Goal: Complete application form

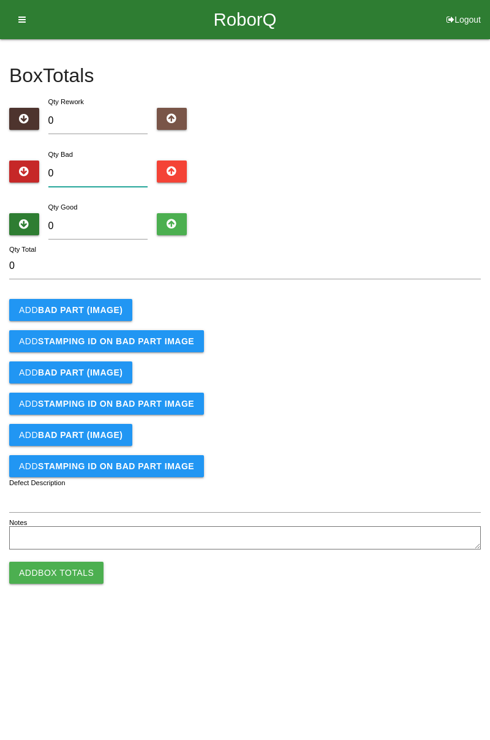
click at [107, 173] on input "0" at bounding box center [98, 173] width 100 height 26
type input "1"
type input "12"
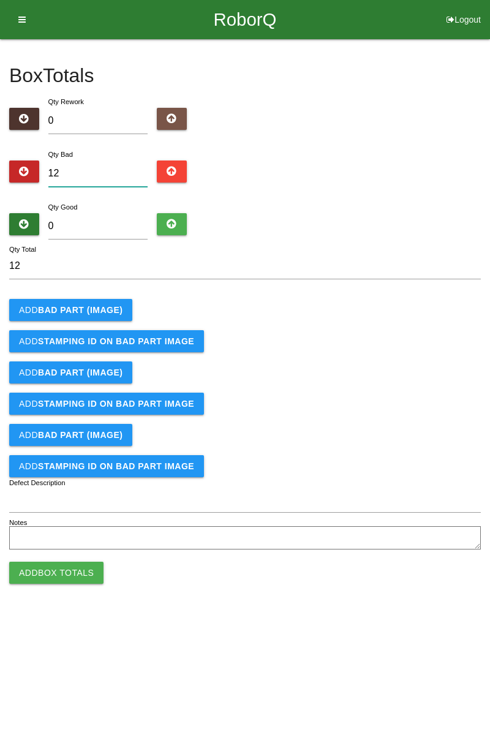
type input "12"
click at [121, 228] on input "0" at bounding box center [98, 226] width 100 height 26
type input "7"
type input "19"
type input "72"
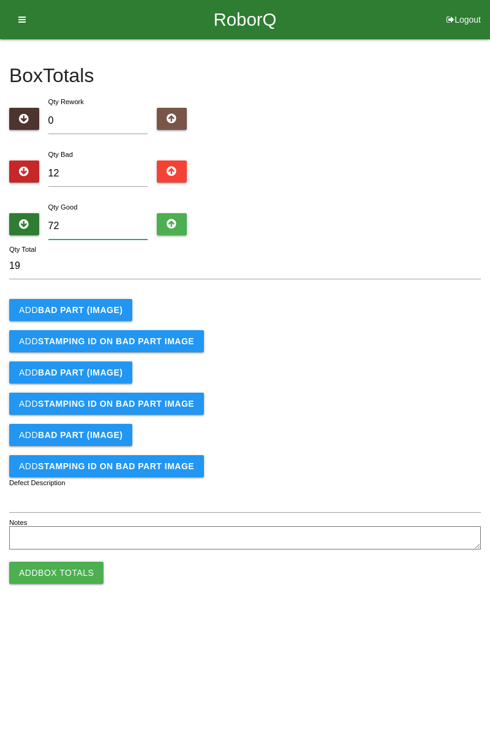
type input "84"
type input "72"
click at [94, 311] on b "BAD PART (IMAGE)" at bounding box center [80, 310] width 85 height 10
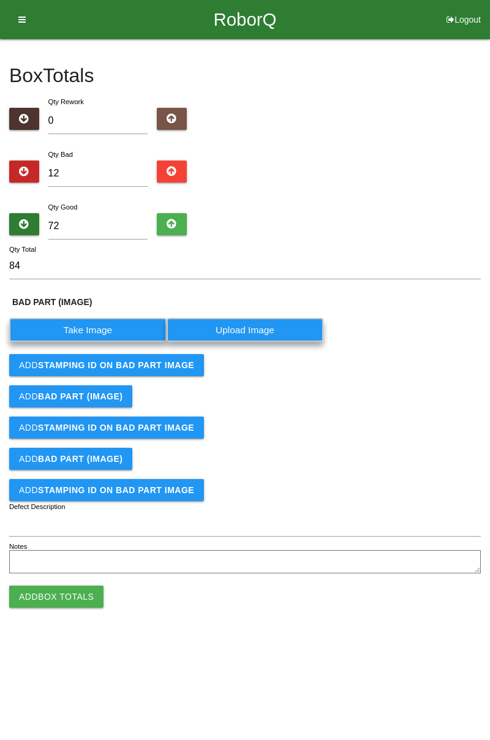
click at [101, 332] on label "Take Image" at bounding box center [87, 330] width 157 height 24
click at [0, 0] on \(IMAGE\) "Take Image" at bounding box center [0, 0] width 0 height 0
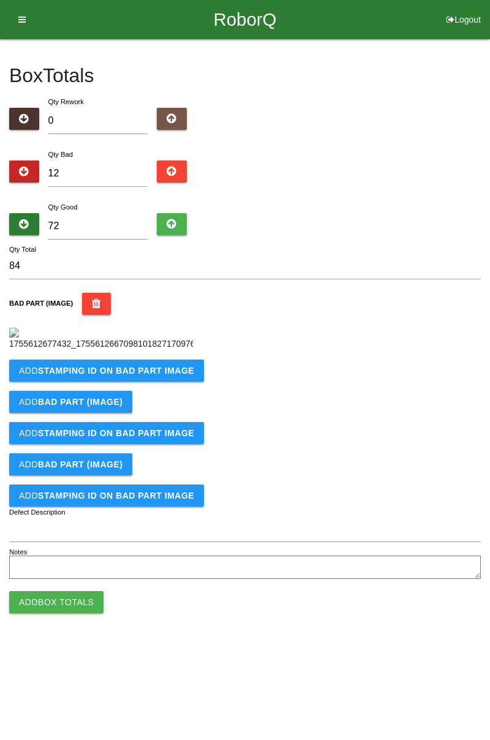
scroll to position [69, 0]
click at [148, 382] on button "Add STAMPING ID on BAD PART Image" at bounding box center [106, 371] width 195 height 22
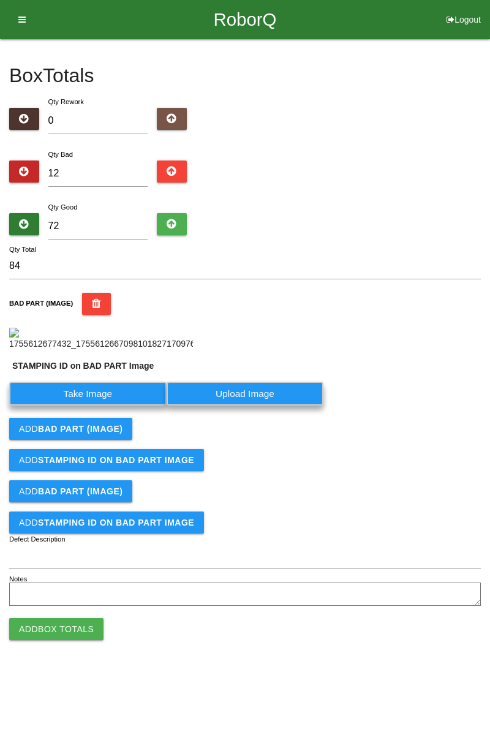
click at [104, 405] on label "Take Image" at bounding box center [87, 394] width 157 height 24
click at [0, 0] on PART "Take Image" at bounding box center [0, 0] width 0 height 0
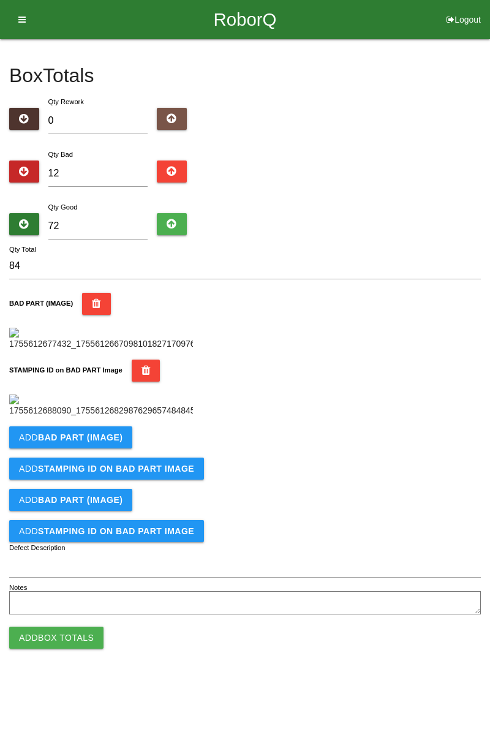
scroll to position [269, 0]
click at [109, 448] on button "Add BAD PART (IMAGE)" at bounding box center [70, 437] width 123 height 22
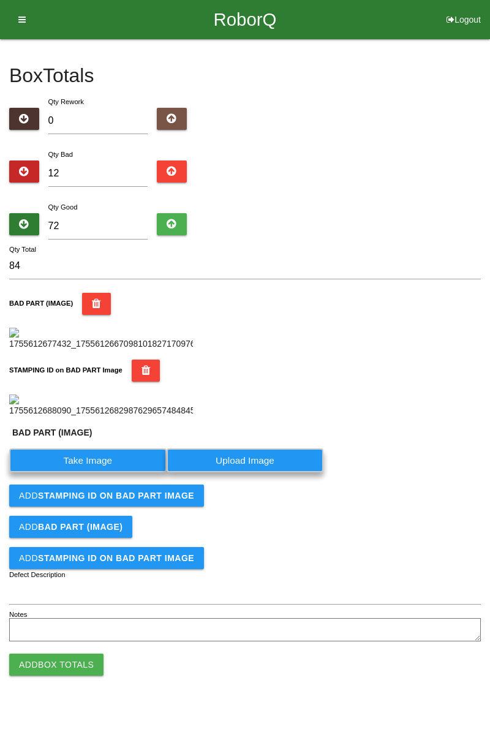
click at [108, 472] on label "Take Image" at bounding box center [87, 460] width 157 height 24
click at [0, 0] on \(IMAGE\) "Take Image" at bounding box center [0, 0] width 0 height 0
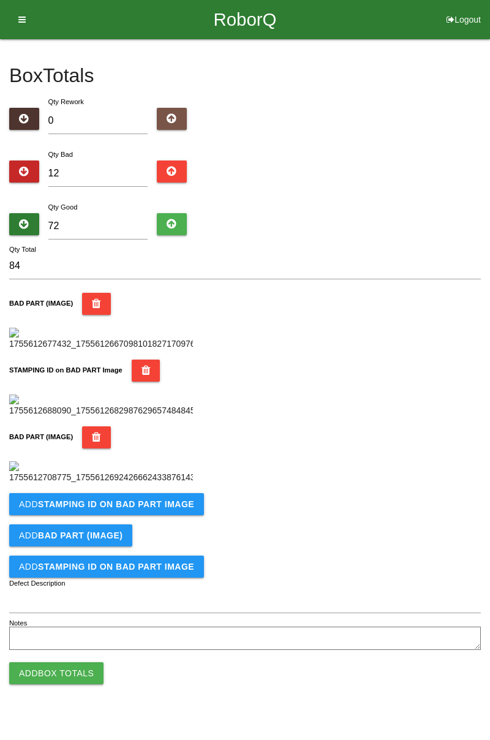
scroll to position [470, 0]
click at [156, 509] on b "STAMPING ID on BAD PART Image" at bounding box center [116, 504] width 156 height 10
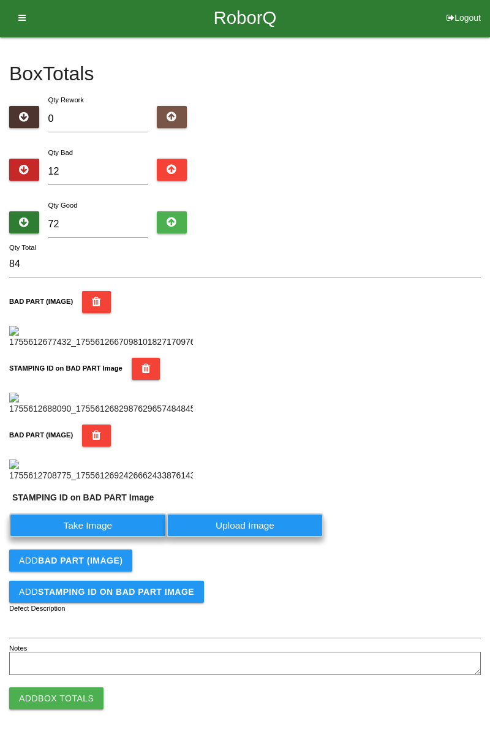
click at [117, 537] on label "Take Image" at bounding box center [87, 525] width 157 height 24
click at [0, 0] on PART "Take Image" at bounding box center [0, 0] width 0 height 0
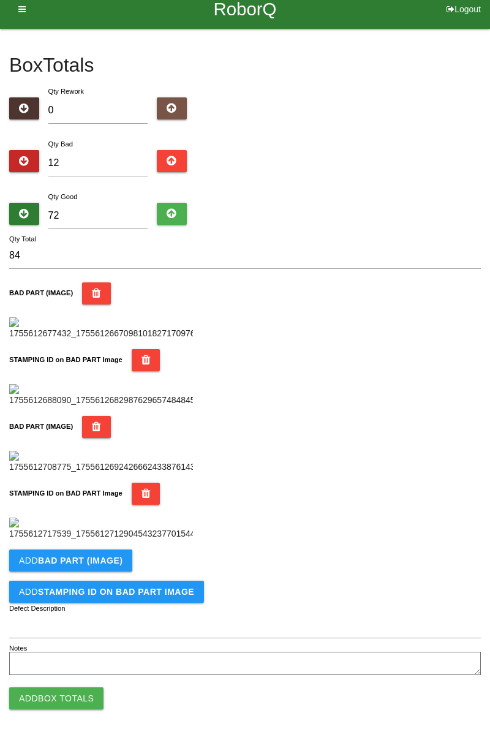
scroll to position [671, 0]
click at [105, 559] on b "BAD PART (IMAGE)" at bounding box center [80, 561] width 85 height 10
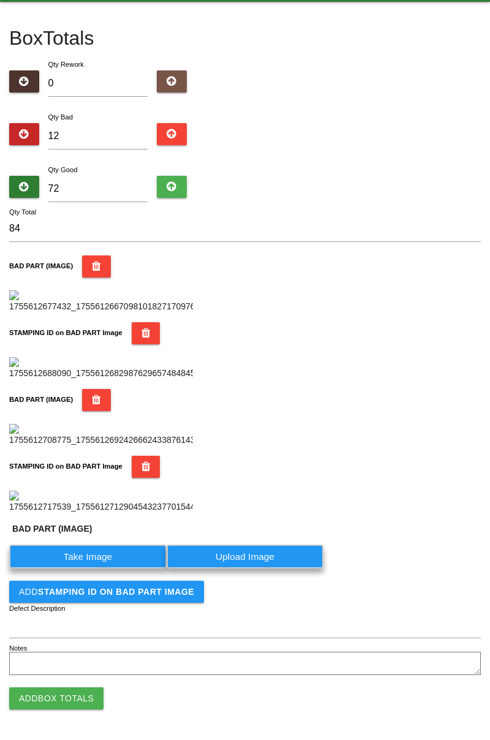
click at [97, 568] on label "Take Image" at bounding box center [87, 556] width 157 height 24
click at [0, 0] on \(IMAGE\) "Take Image" at bounding box center [0, 0] width 0 height 0
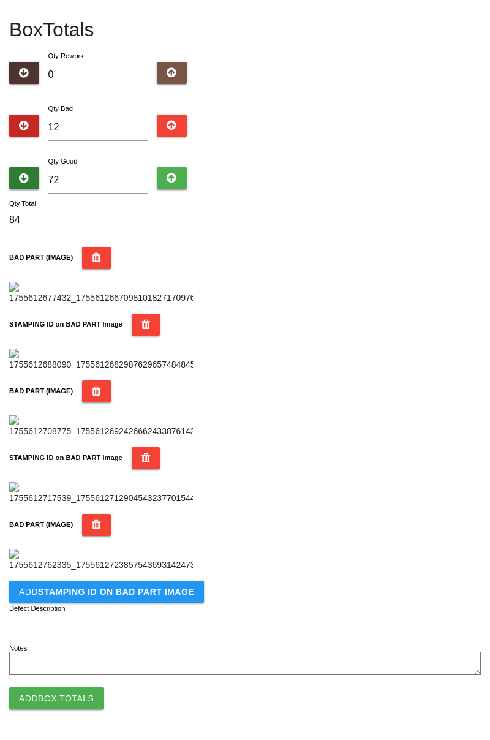
scroll to position [872, 0]
click at [119, 593] on b "STAMPING ID on BAD PART Image" at bounding box center [116, 592] width 156 height 10
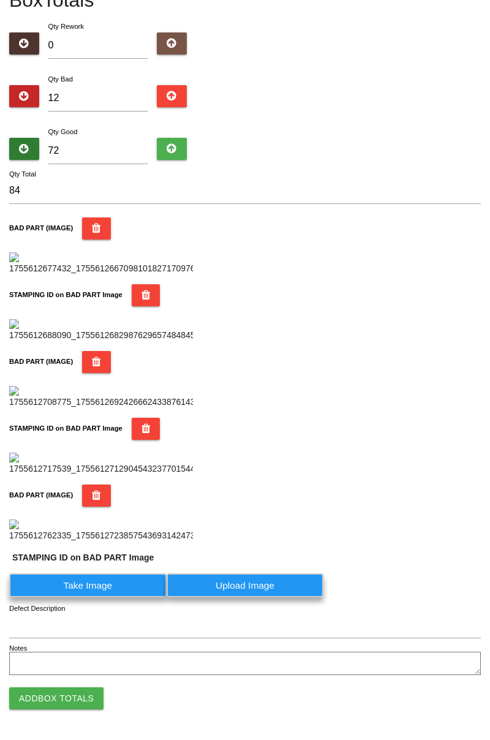
click at [118, 597] on label "Take Image" at bounding box center [87, 585] width 157 height 24
click at [0, 0] on PART "Take Image" at bounding box center [0, 0] width 0 height 0
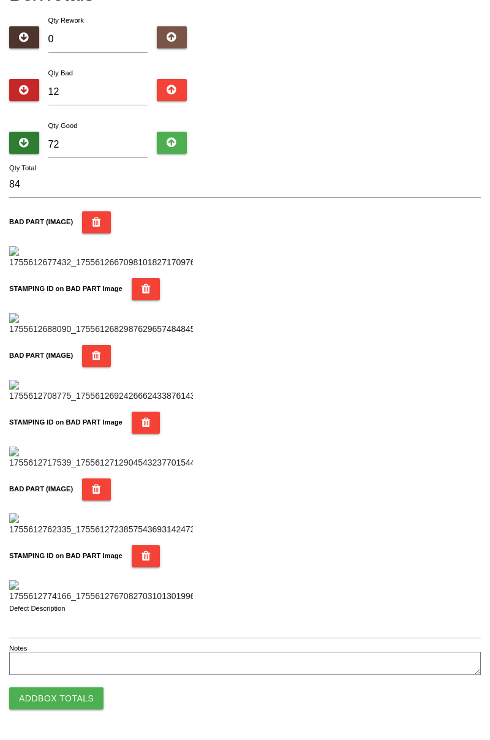
scroll to position [1073, 0]
click at [83, 691] on button "Add Box Totals" at bounding box center [56, 698] width 94 height 22
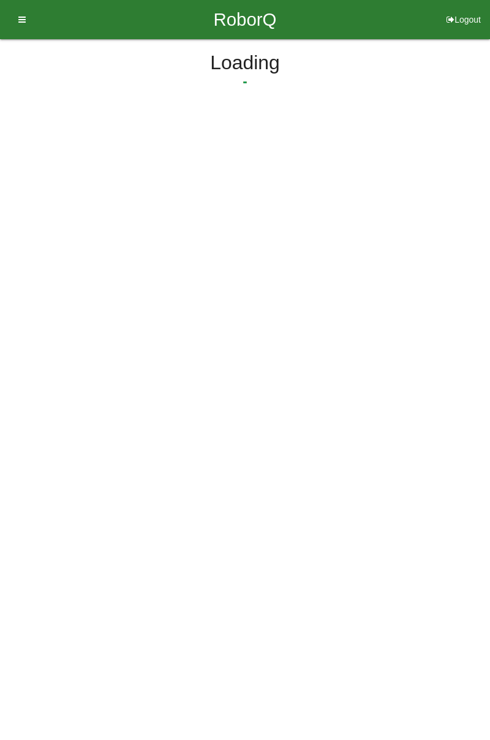
scroll to position [0, 0]
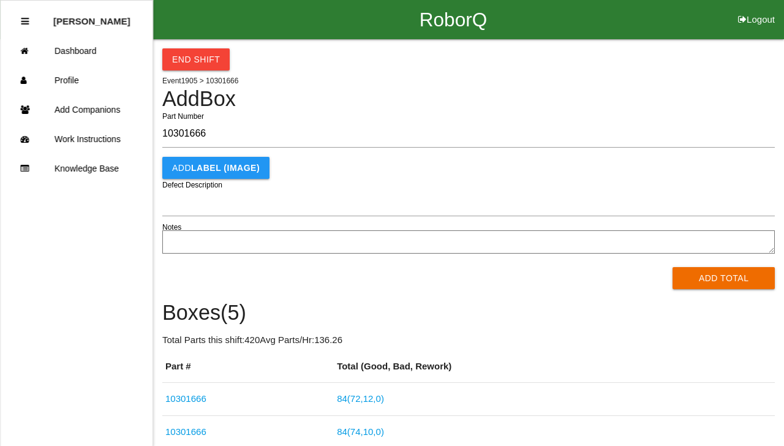
type input "10301666"
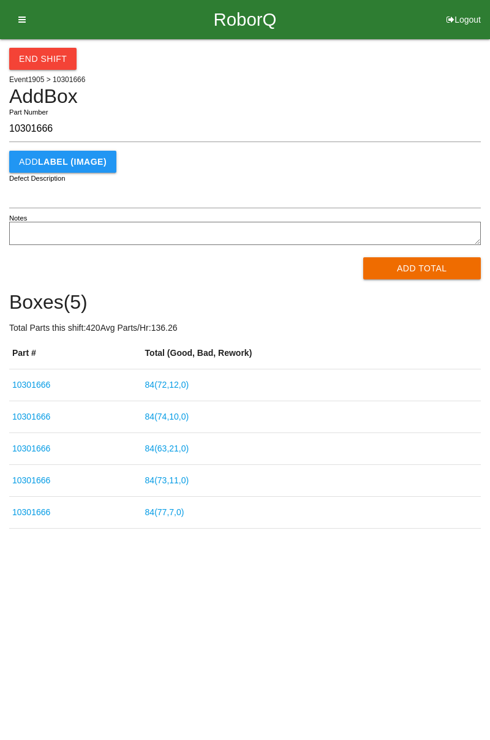
click at [431, 269] on button "Add Total" at bounding box center [422, 268] width 118 height 22
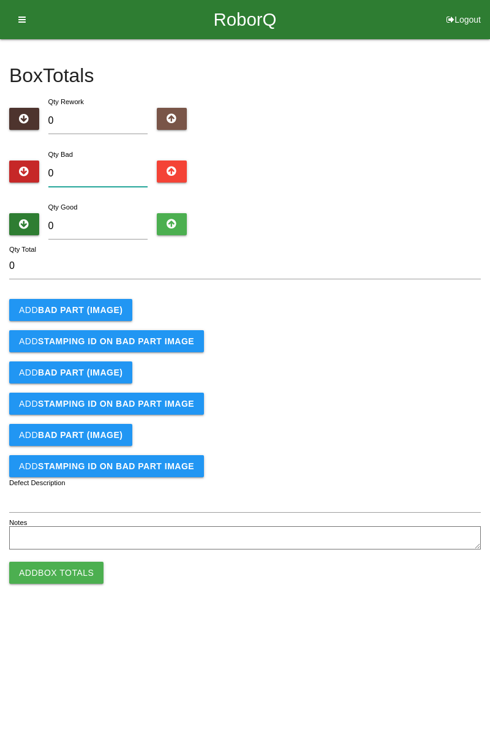
click at [113, 172] on input "0" at bounding box center [98, 173] width 100 height 26
type input "6"
click at [107, 228] on input "0" at bounding box center [98, 226] width 100 height 26
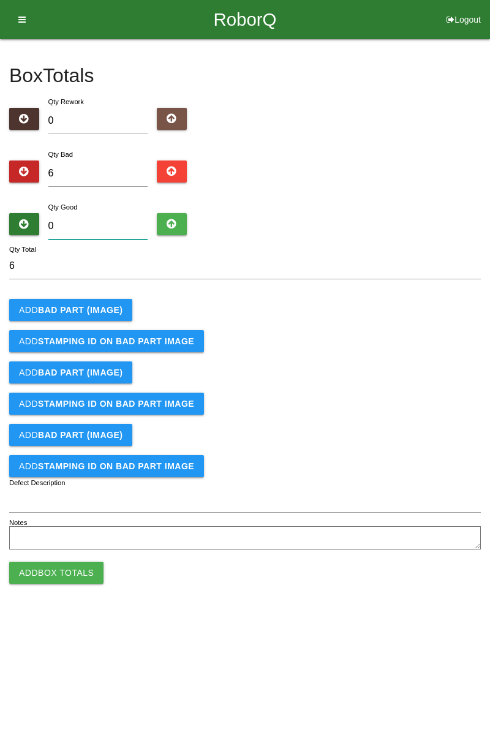
type input "7"
type input "13"
type input "79"
type input "85"
type input "7"
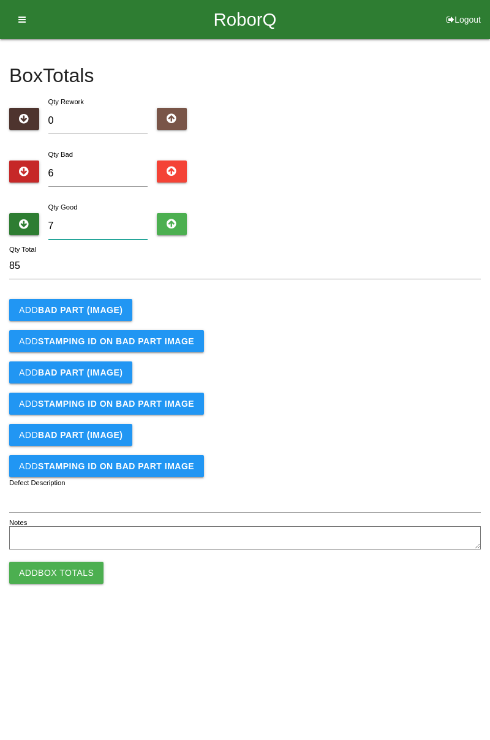
type input "13"
type input "78"
type input "84"
type input "78"
click at [102, 315] on button "Add BAD PART (IMAGE)" at bounding box center [70, 310] width 123 height 22
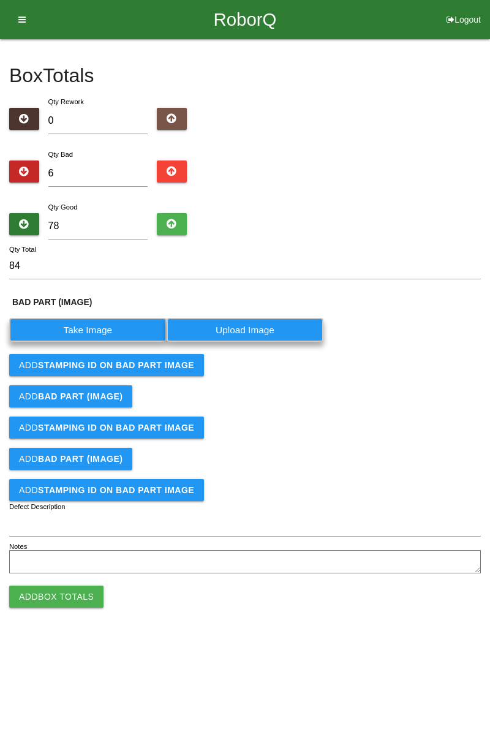
click at [118, 326] on label "Take Image" at bounding box center [87, 330] width 157 height 24
click at [0, 0] on \(IMAGE\) "Take Image" at bounding box center [0, 0] width 0 height 0
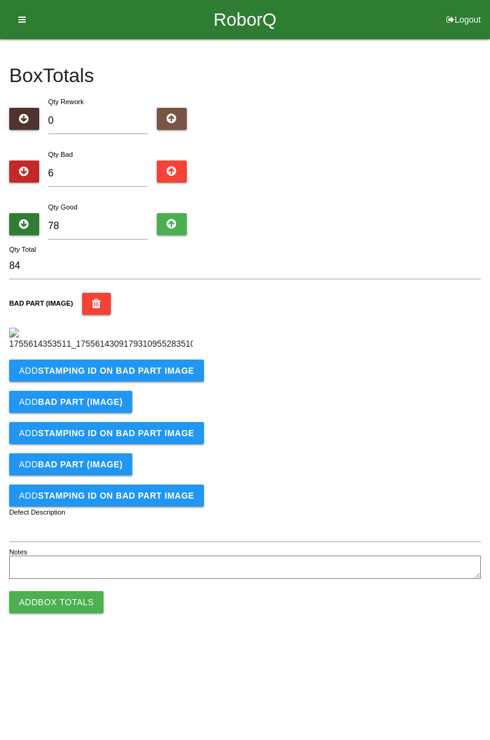
click at [157, 375] on b "STAMPING ID on BAD PART Image" at bounding box center [116, 371] width 156 height 10
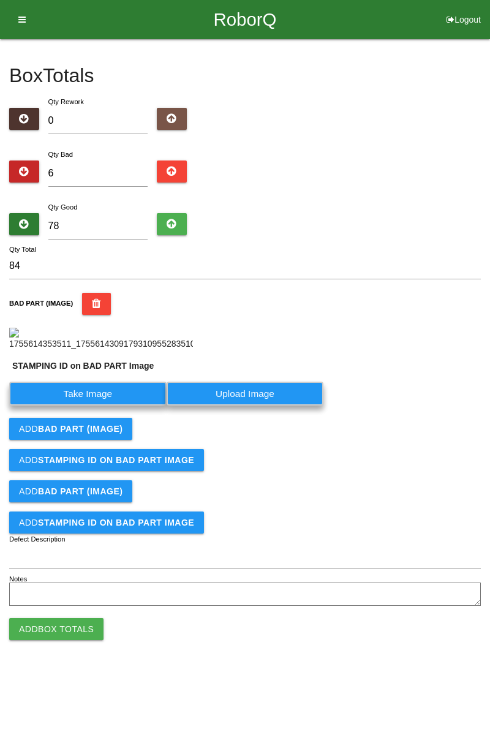
click at [125, 405] on label "Take Image" at bounding box center [87, 394] width 157 height 24
click at [0, 0] on PART "Take Image" at bounding box center [0, 0] width 0 height 0
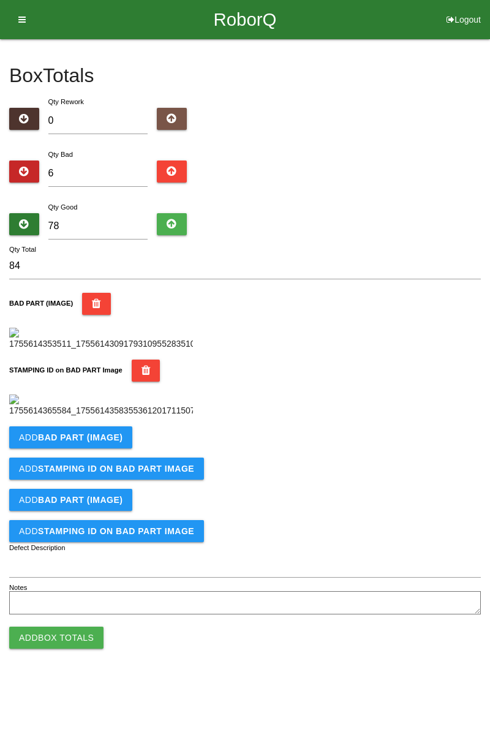
scroll to position [269, 0]
click at [102, 442] on b "BAD PART (IMAGE)" at bounding box center [80, 437] width 85 height 10
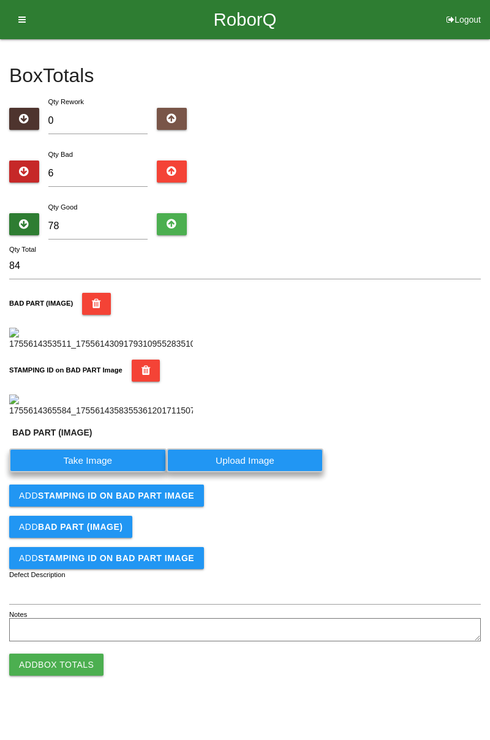
click at [111, 472] on label "Take Image" at bounding box center [87, 460] width 157 height 24
click at [0, 0] on \(IMAGE\) "Take Image" at bounding box center [0, 0] width 0 height 0
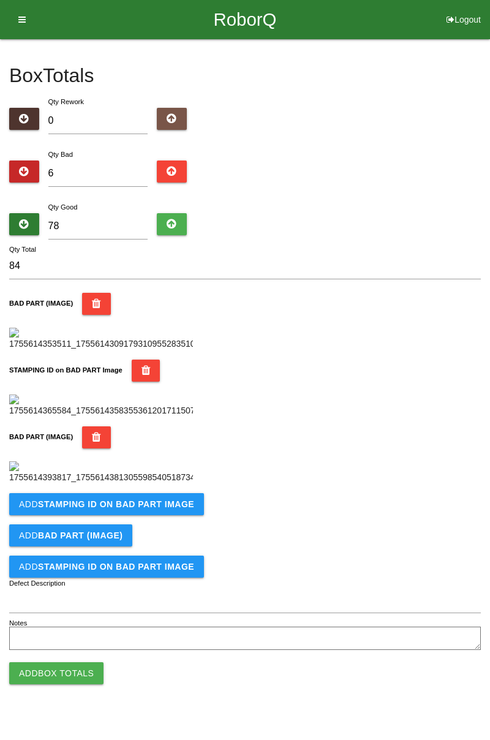
scroll to position [470, 0]
click at [151, 515] on button "Add STAMPING ID on BAD PART Image" at bounding box center [106, 504] width 195 height 22
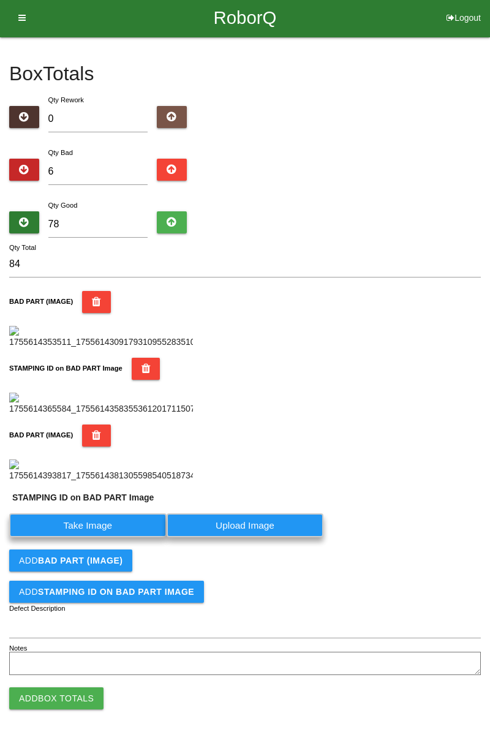
click at [112, 537] on label "Take Image" at bounding box center [87, 525] width 157 height 24
click at [0, 0] on PART "Take Image" at bounding box center [0, 0] width 0 height 0
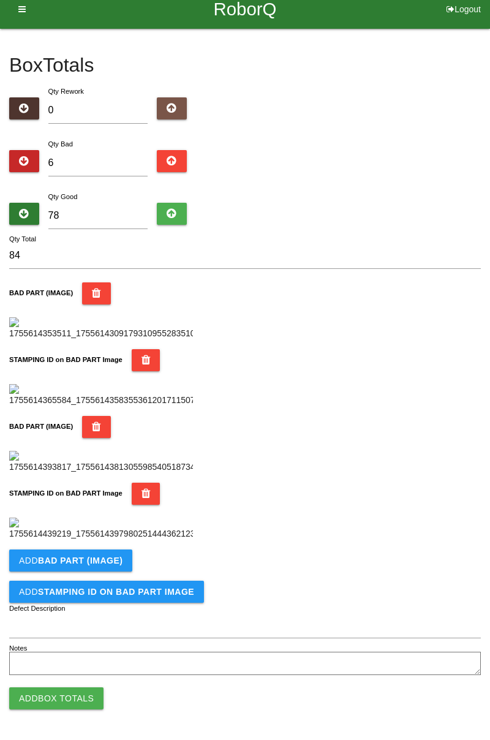
scroll to position [671, 0]
click at [100, 565] on button "Add BAD PART (IMAGE)" at bounding box center [70, 560] width 123 height 22
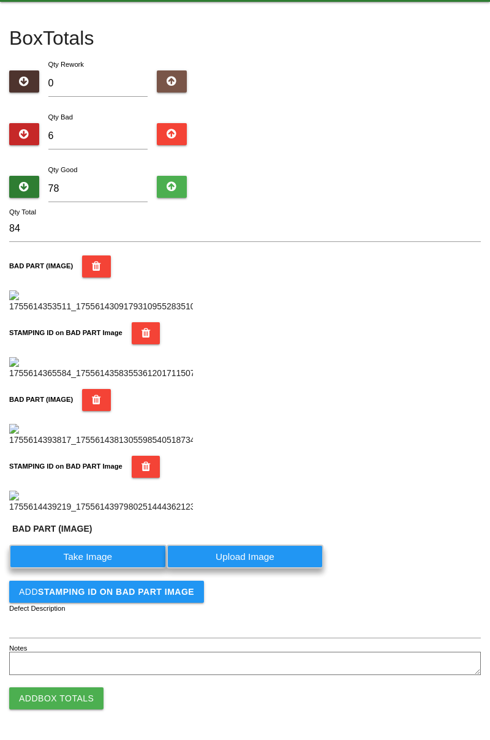
click at [105, 568] on label "Take Image" at bounding box center [87, 556] width 157 height 24
click at [0, 0] on \(IMAGE\) "Take Image" at bounding box center [0, 0] width 0 height 0
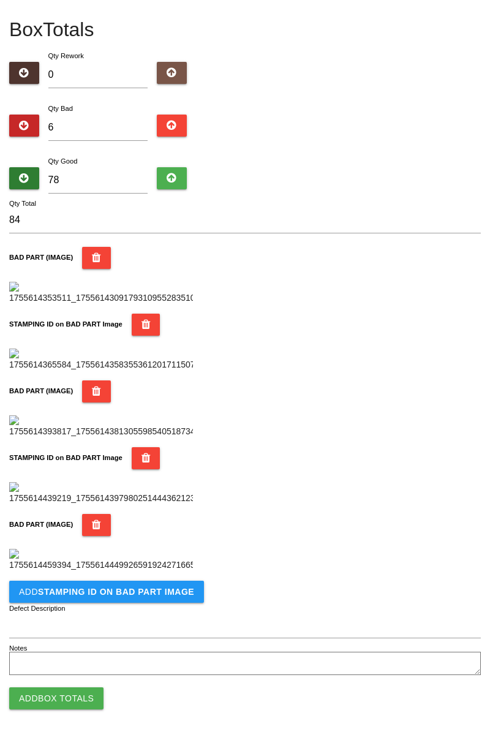
scroll to position [872, 0]
click at [131, 592] on b "STAMPING ID on BAD PART Image" at bounding box center [116, 592] width 156 height 10
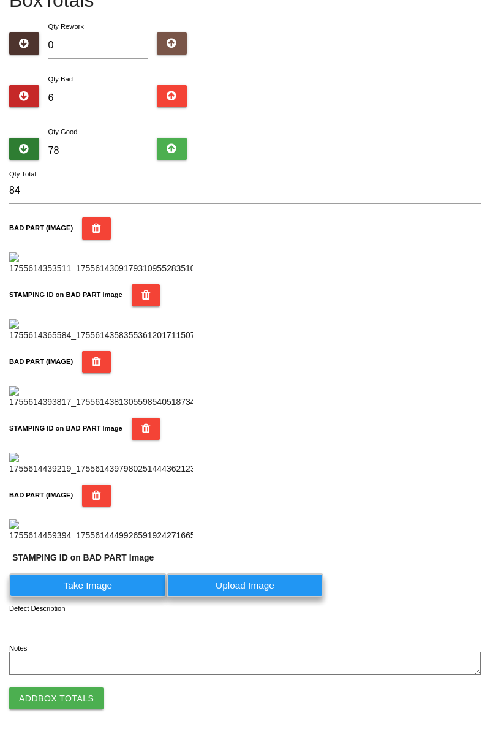
click at [118, 597] on label "Take Image" at bounding box center [87, 585] width 157 height 24
click at [0, 0] on PART "Take Image" at bounding box center [0, 0] width 0 height 0
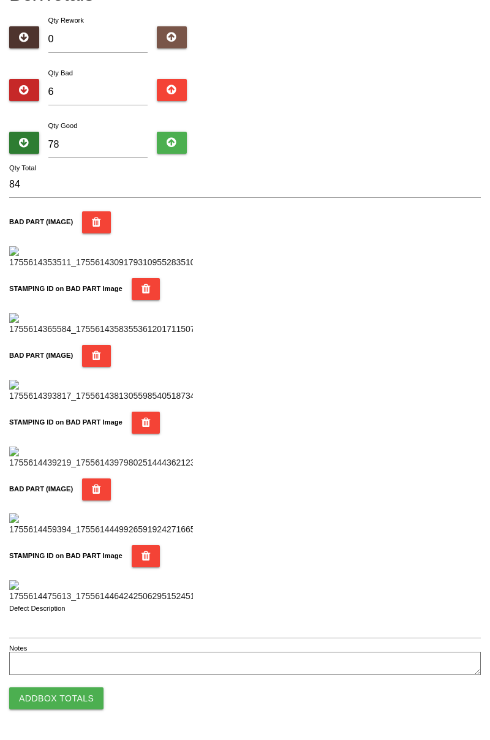
scroll to position [1073, 0]
click at [80, 703] on button "Add Box Totals" at bounding box center [56, 698] width 94 height 22
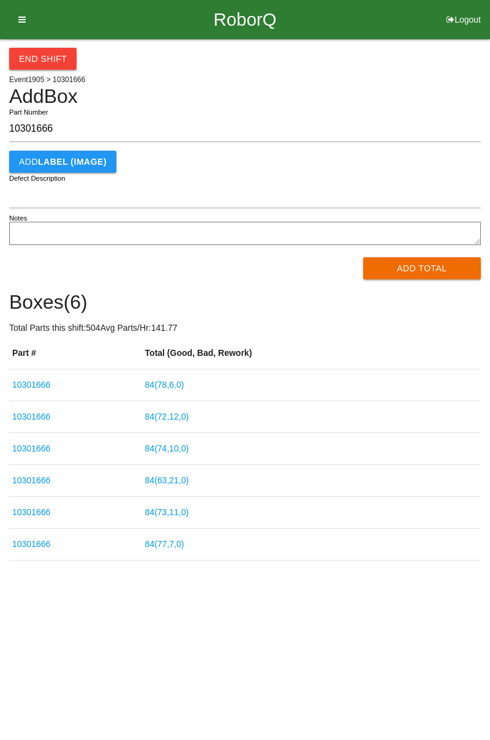
type input "10301666"
click at [428, 273] on button "Add Total" at bounding box center [422, 268] width 118 height 22
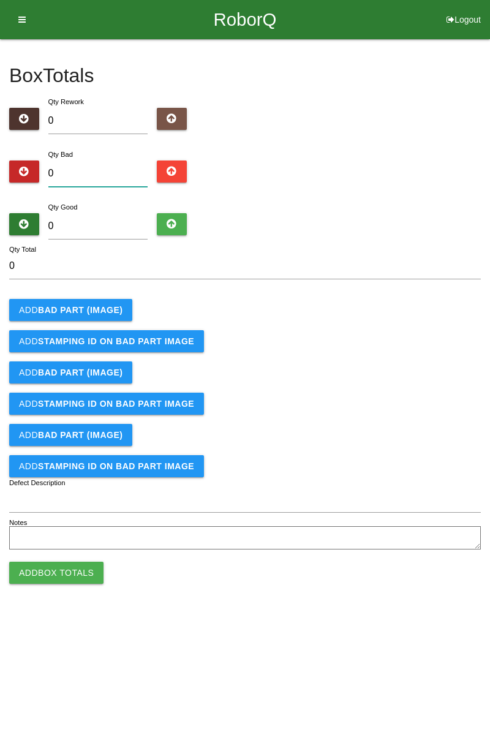
click at [113, 170] on input "0" at bounding box center [98, 173] width 100 height 26
type input "4"
click at [113, 222] on input "0" at bounding box center [98, 226] width 100 height 26
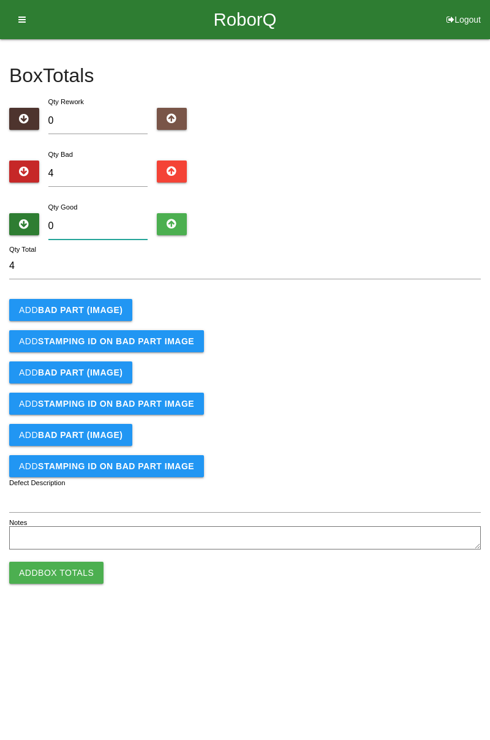
type input "8"
type input "12"
type input "80"
type input "84"
type input "80"
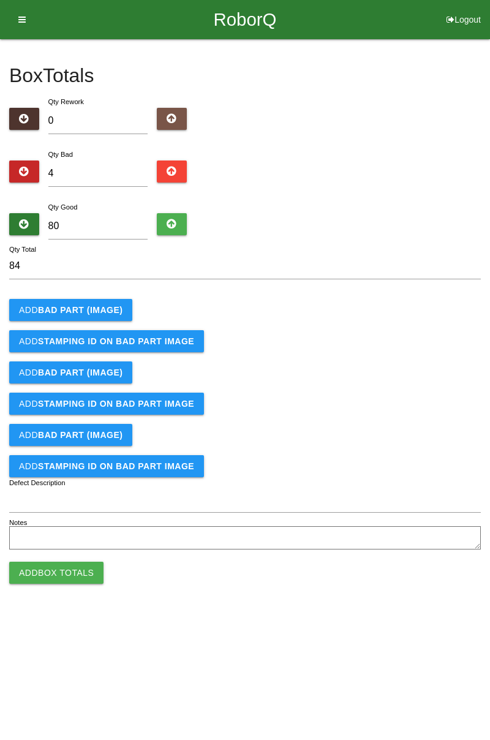
click at [85, 314] on b "BAD PART (IMAGE)" at bounding box center [80, 310] width 85 height 10
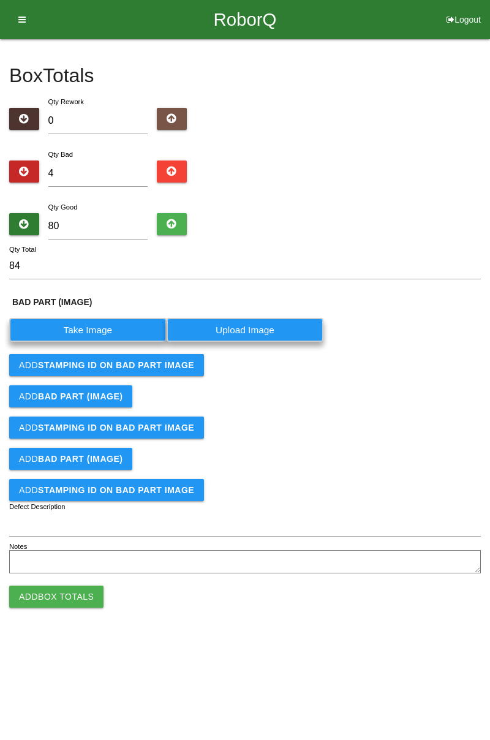
click at [118, 328] on label "Take Image" at bounding box center [87, 330] width 157 height 24
click at [0, 0] on \(IMAGE\) "Take Image" at bounding box center [0, 0] width 0 height 0
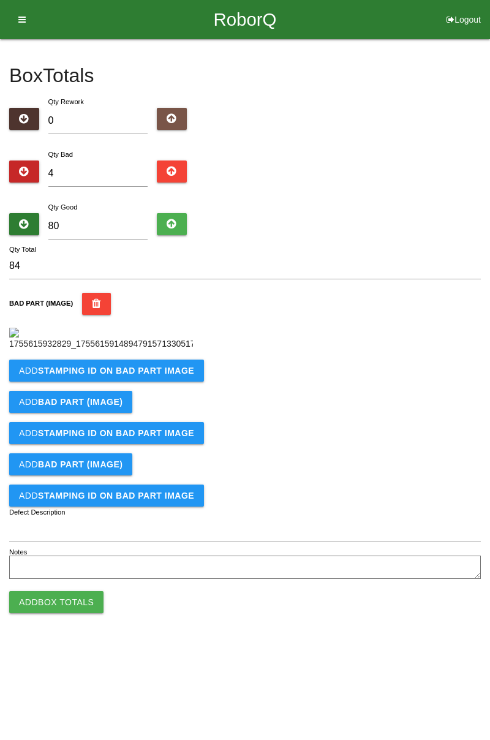
click at [147, 375] on b "STAMPING ID on BAD PART Image" at bounding box center [116, 371] width 156 height 10
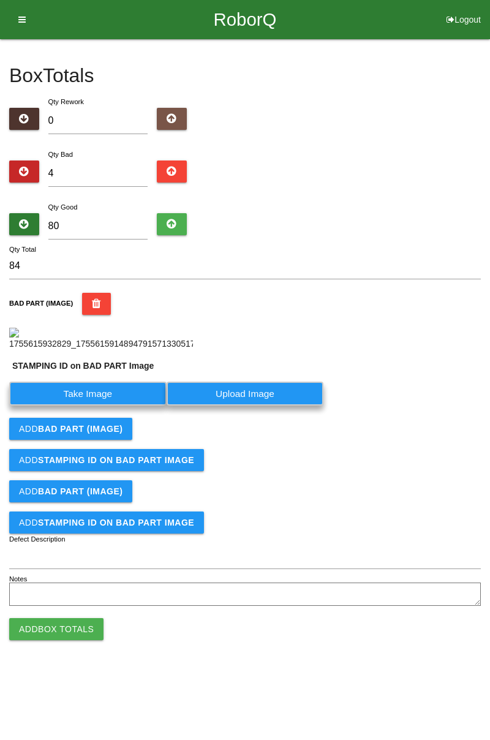
click at [104, 405] on label "Take Image" at bounding box center [87, 394] width 157 height 24
click at [0, 0] on PART "Take Image" at bounding box center [0, 0] width 0 height 0
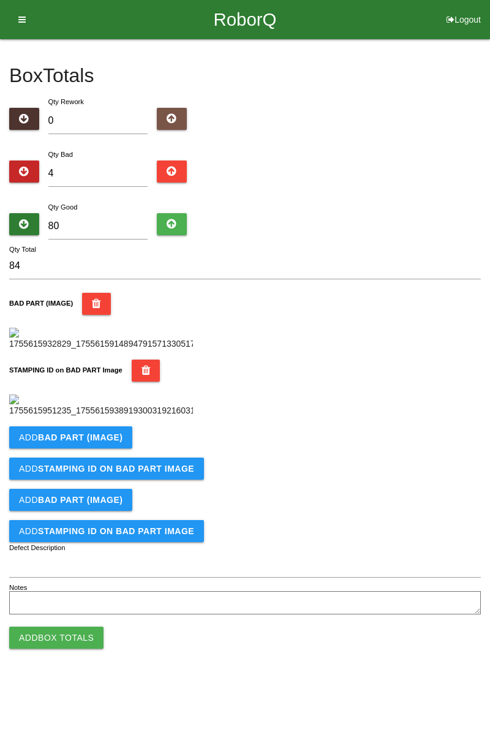
scroll to position [269, 0]
click at [116, 442] on b "BAD PART (IMAGE)" at bounding box center [80, 437] width 85 height 10
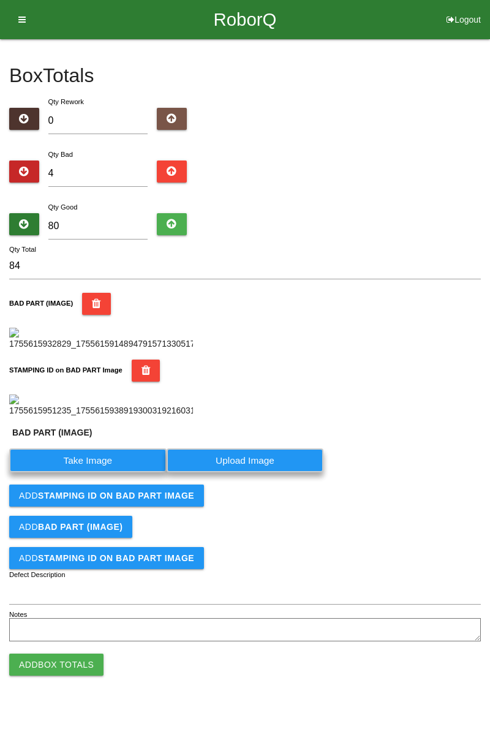
click at [104, 472] on label "Take Image" at bounding box center [87, 460] width 157 height 24
click at [0, 0] on \(IMAGE\) "Take Image" at bounding box center [0, 0] width 0 height 0
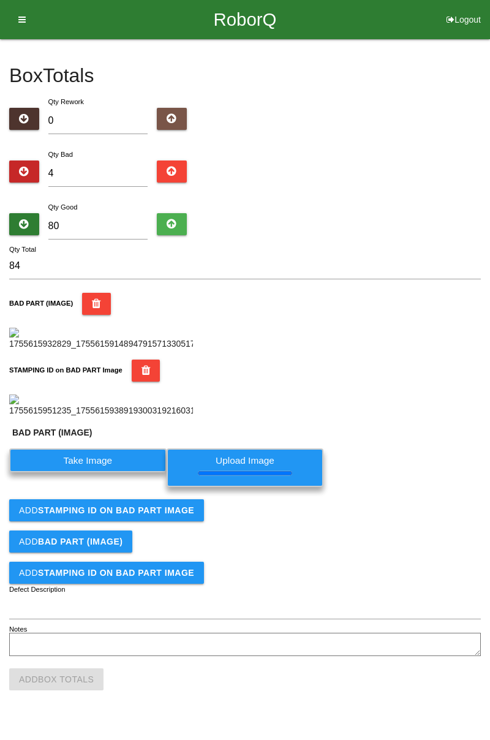
click at [110, 472] on label "Take Image" at bounding box center [87, 460] width 157 height 24
click at [0, 0] on \(IMAGE\) "Take Image" at bounding box center [0, 0] width 0 height 0
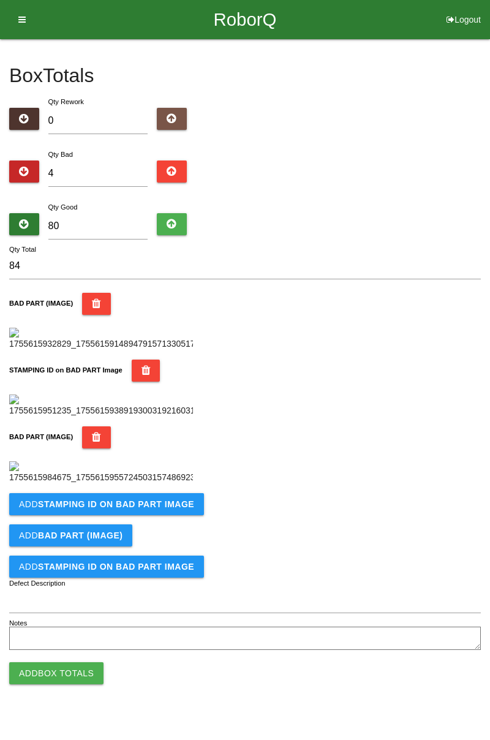
scroll to position [394, 0]
click at [162, 509] on b "STAMPING ID on BAD PART Image" at bounding box center [116, 504] width 156 height 10
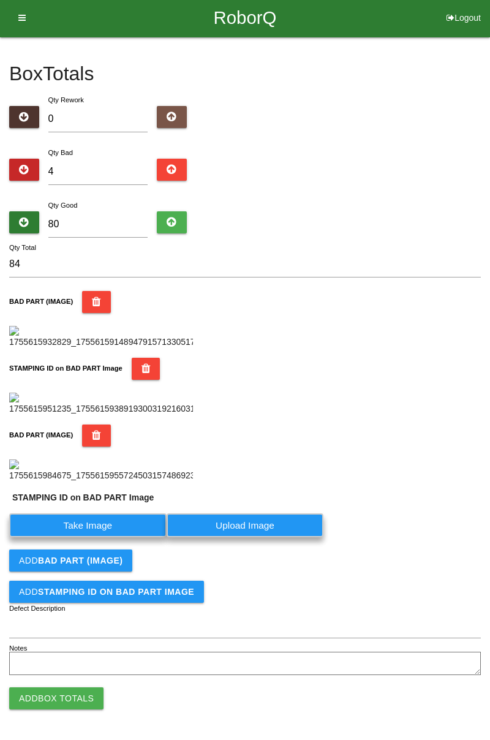
click at [135, 537] on label "Take Image" at bounding box center [87, 525] width 157 height 24
click at [0, 0] on PART "Take Image" at bounding box center [0, 0] width 0 height 0
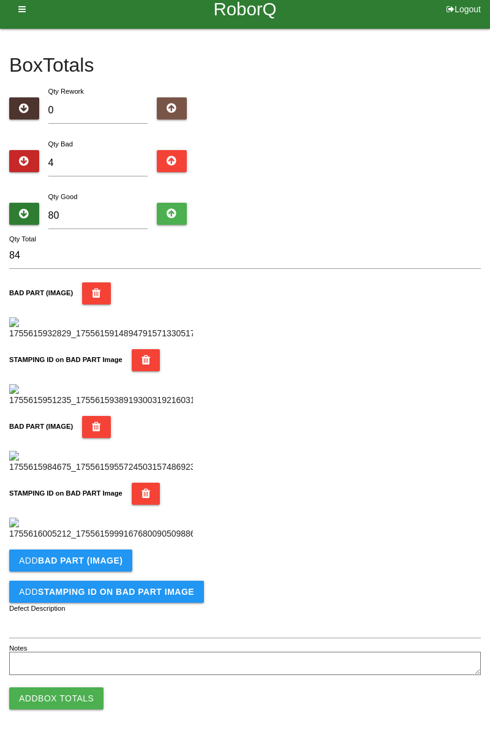
scroll to position [671, 0]
click at [122, 561] on button "Add BAD PART (IMAGE)" at bounding box center [70, 560] width 123 height 22
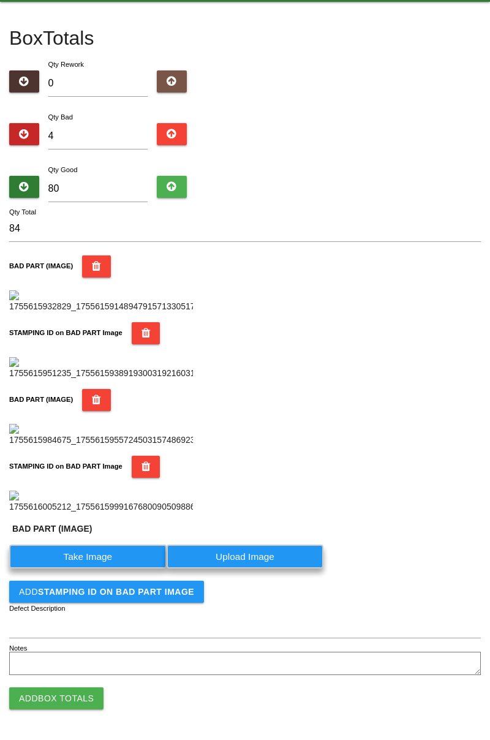
click at [102, 568] on label "Take Image" at bounding box center [87, 556] width 157 height 24
click at [0, 0] on \(IMAGE\) "Take Image" at bounding box center [0, 0] width 0 height 0
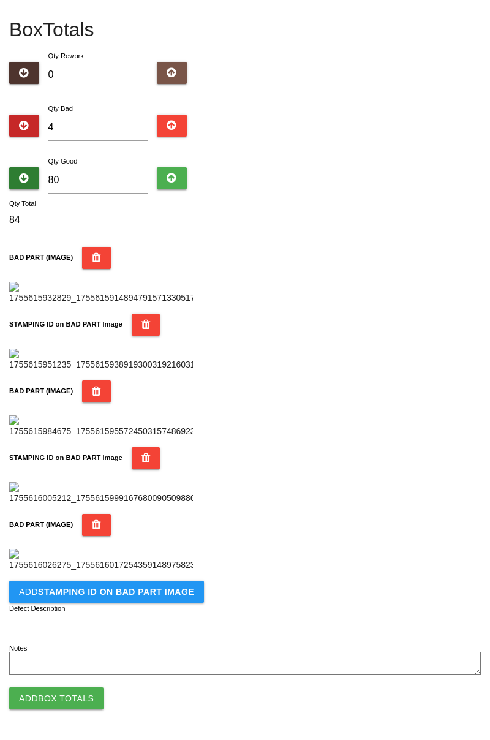
scroll to position [872, 0]
click at [143, 597] on button "Add STAMPING ID on BAD PART Image" at bounding box center [106, 592] width 195 height 22
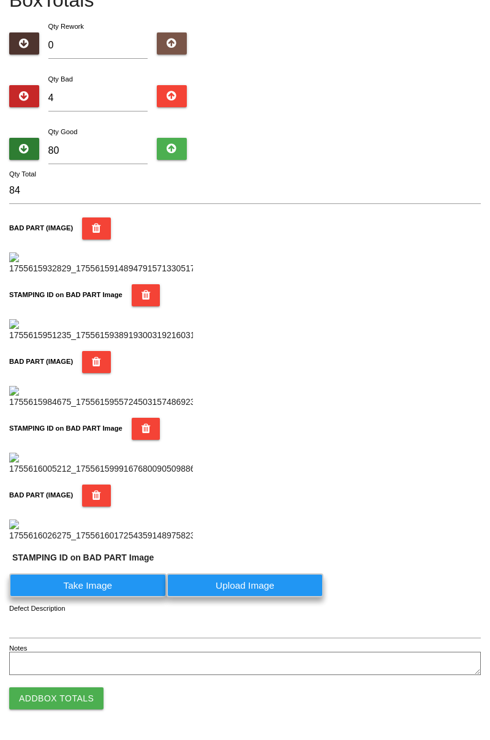
click at [100, 597] on label "Take Image" at bounding box center [87, 585] width 157 height 24
click at [0, 0] on PART "Take Image" at bounding box center [0, 0] width 0 height 0
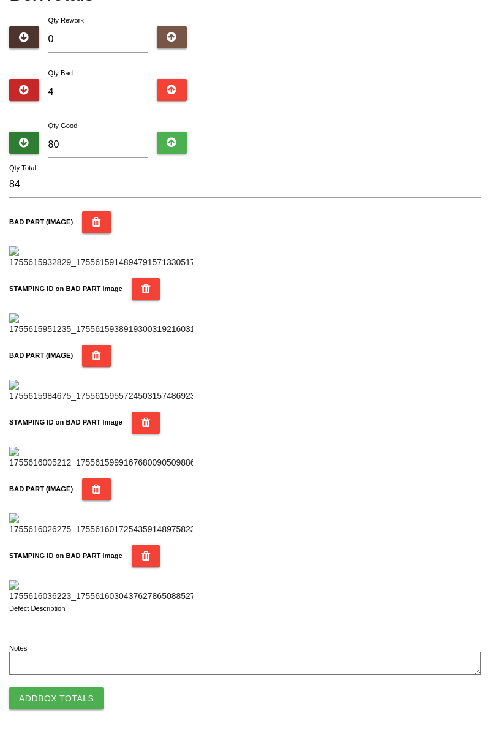
scroll to position [1073, 0]
click at [80, 691] on button "Add Box Totals" at bounding box center [56, 698] width 94 height 22
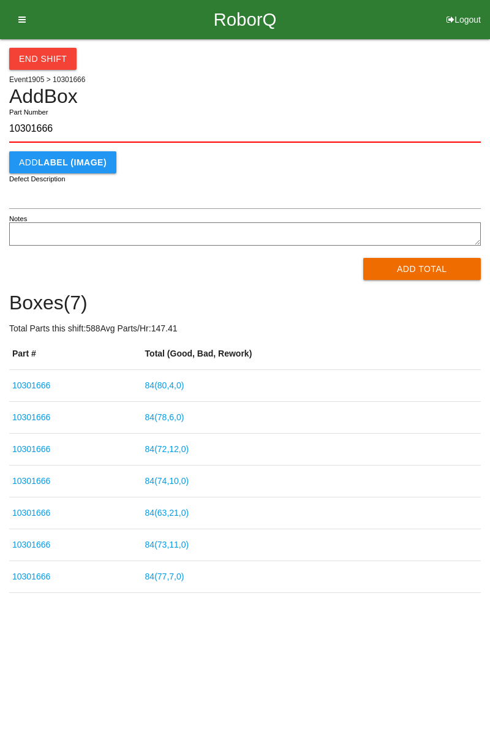
type input "10301666"
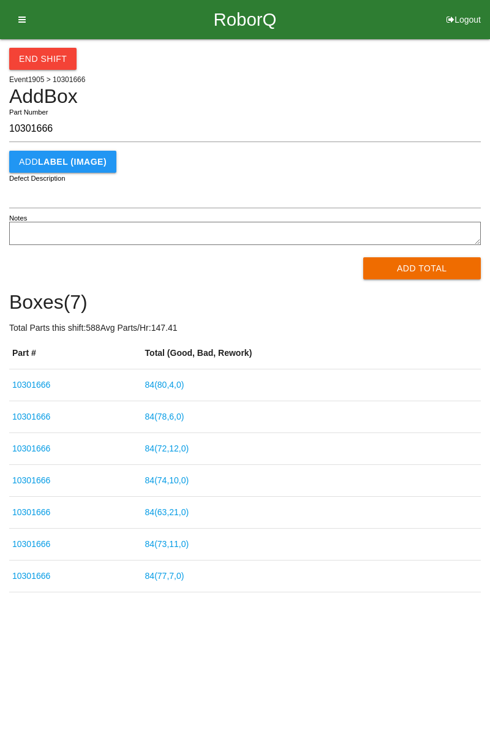
click at [434, 268] on button "Add Total" at bounding box center [422, 268] width 118 height 22
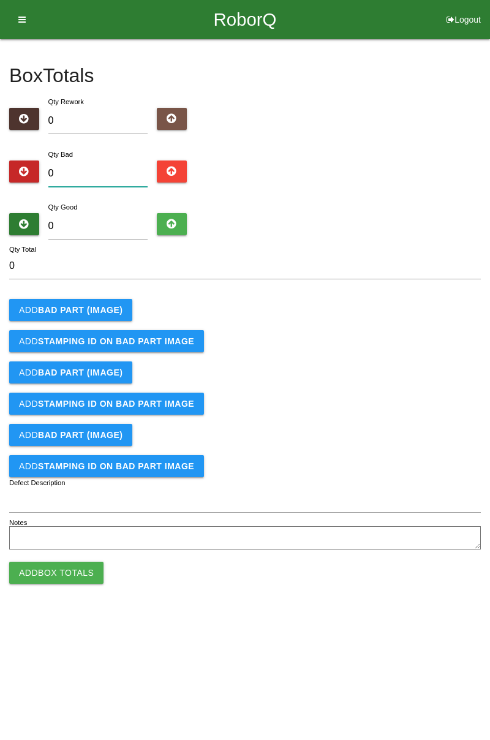
click at [121, 168] on input "0" at bounding box center [98, 173] width 100 height 26
type input "4"
click at [92, 306] on b "BAD PART (IMAGE)" at bounding box center [80, 310] width 85 height 10
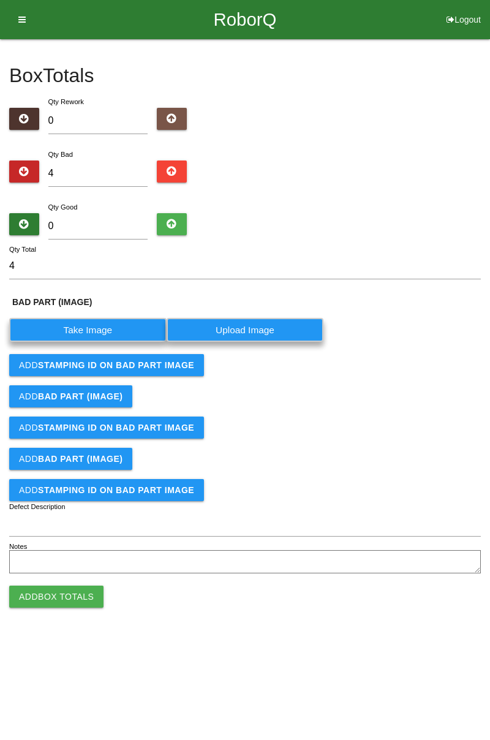
click at [91, 331] on label "Take Image" at bounding box center [87, 330] width 157 height 24
click at [0, 0] on \(IMAGE\) "Take Image" at bounding box center [0, 0] width 0 height 0
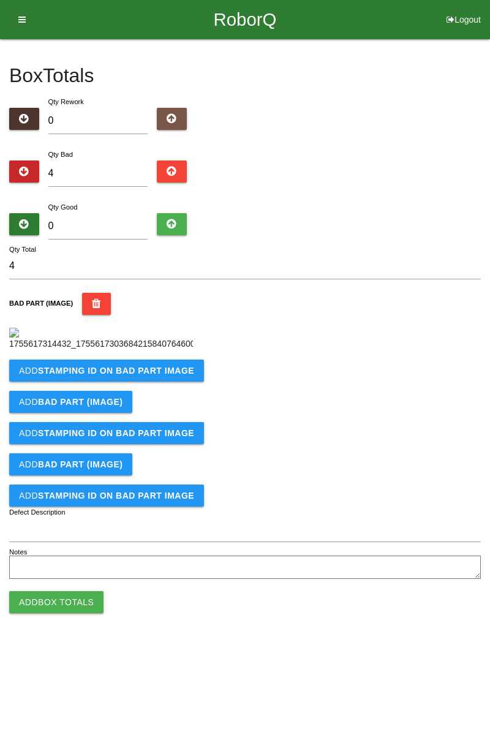
click at [96, 375] on b "STAMPING ID on BAD PART Image" at bounding box center [116, 371] width 156 height 10
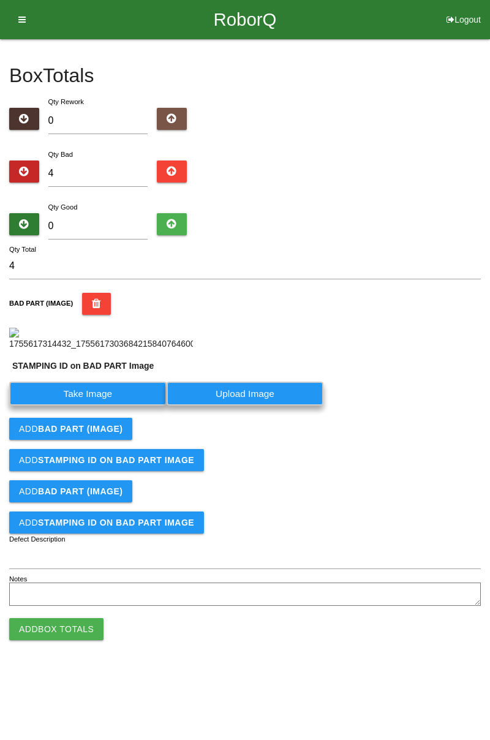
click at [108, 405] on label "Take Image" at bounding box center [87, 394] width 157 height 24
click at [0, 0] on PART "Take Image" at bounding box center [0, 0] width 0 height 0
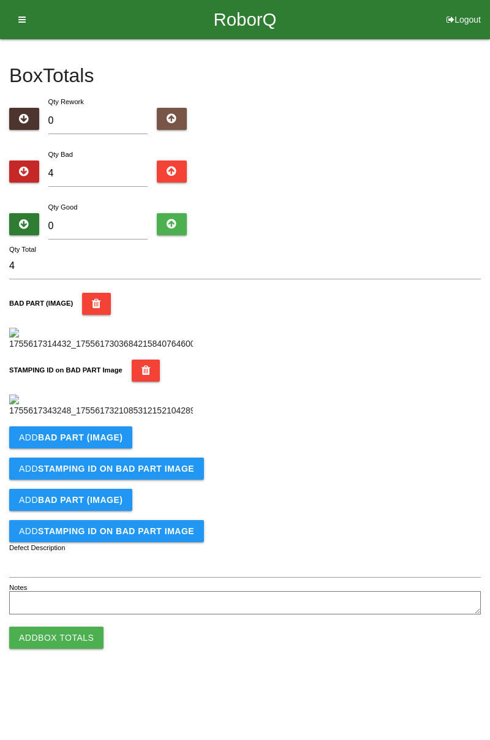
scroll to position [269, 0]
click at [110, 442] on b "BAD PART (IMAGE)" at bounding box center [80, 437] width 85 height 10
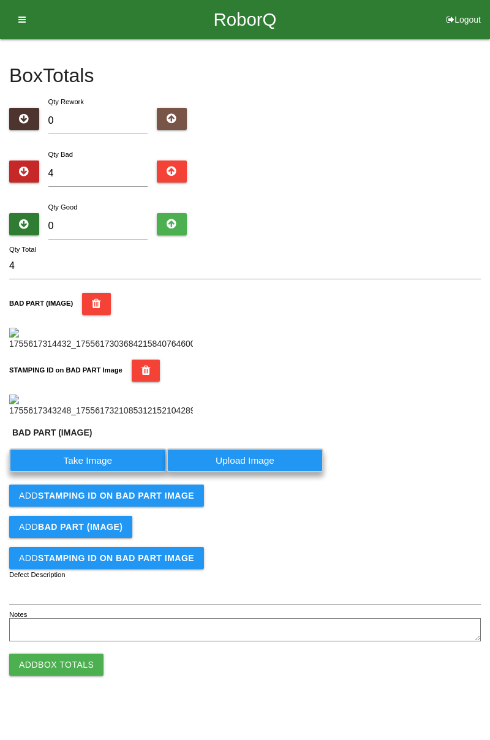
click at [124, 472] on label "Take Image" at bounding box center [87, 460] width 157 height 24
click at [0, 0] on \(IMAGE\) "Take Image" at bounding box center [0, 0] width 0 height 0
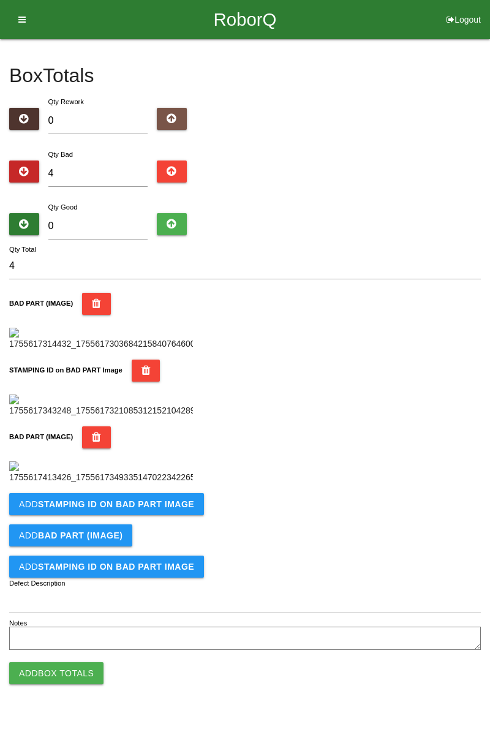
scroll to position [470, 0]
click at [138, 515] on button "Add STAMPING ID on BAD PART Image" at bounding box center [106, 504] width 195 height 22
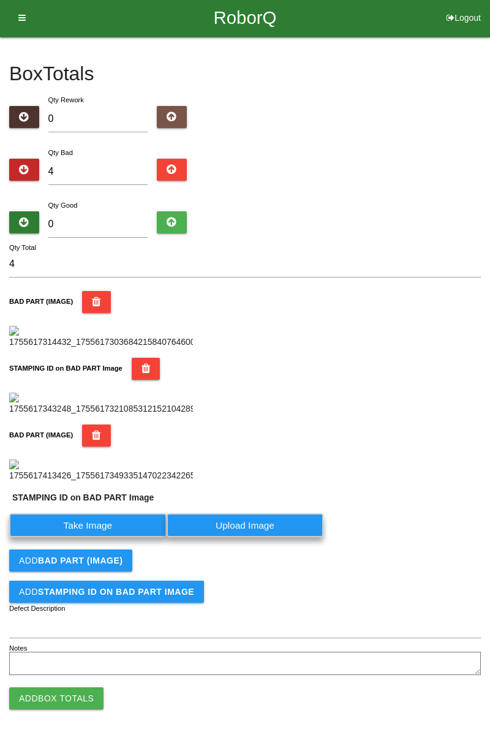
click at [100, 537] on label "Take Image" at bounding box center [87, 525] width 157 height 24
click at [0, 0] on PART "Take Image" at bounding box center [0, 0] width 0 height 0
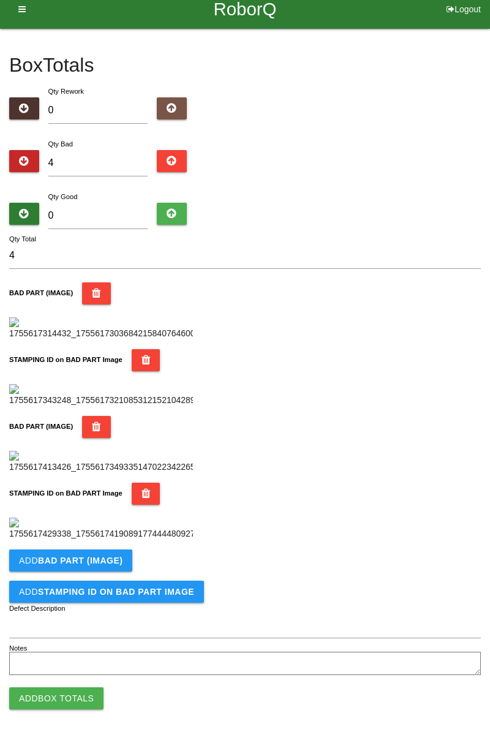
scroll to position [671, 0]
click at [117, 563] on b "BAD PART (IMAGE)" at bounding box center [80, 561] width 85 height 10
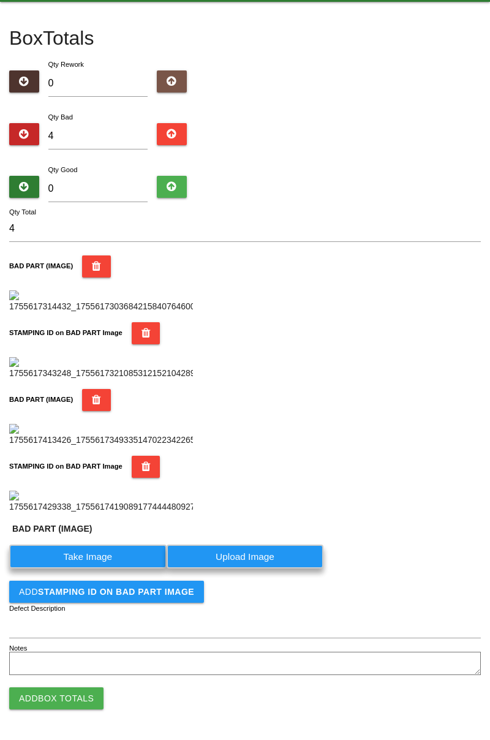
click at [115, 568] on label "Take Image" at bounding box center [87, 556] width 157 height 24
click at [0, 0] on \(IMAGE\) "Take Image" at bounding box center [0, 0] width 0 height 0
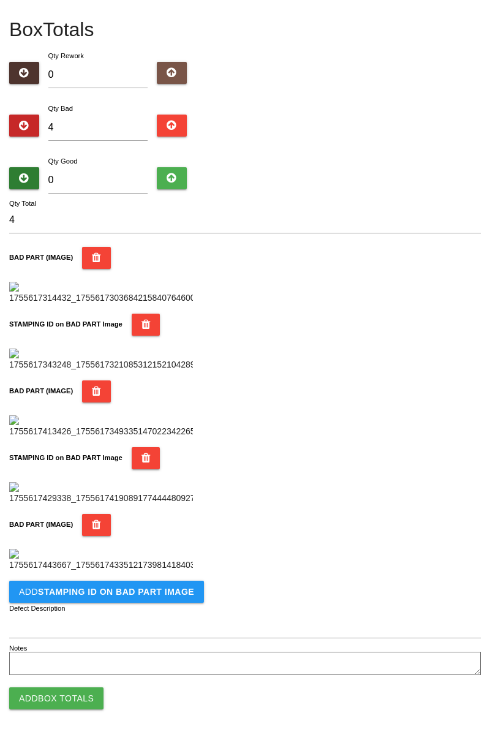
scroll to position [872, 0]
click at [148, 601] on button "Add STAMPING ID on BAD PART Image" at bounding box center [106, 592] width 195 height 22
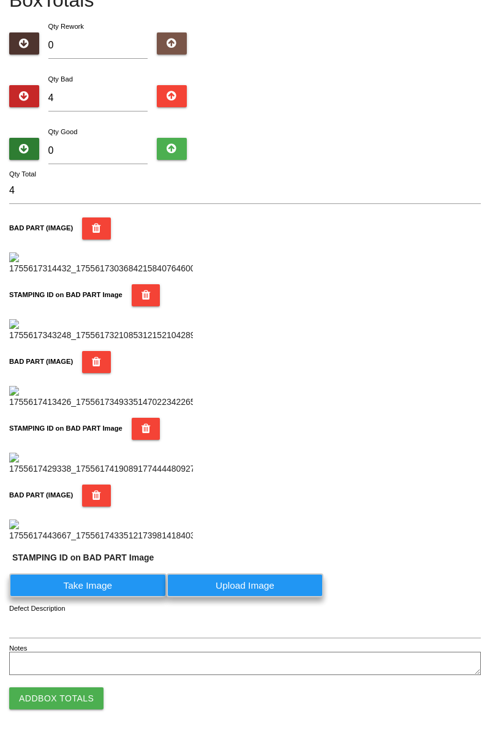
click at [115, 597] on label "Take Image" at bounding box center [87, 585] width 157 height 24
click at [0, 0] on PART "Take Image" at bounding box center [0, 0] width 0 height 0
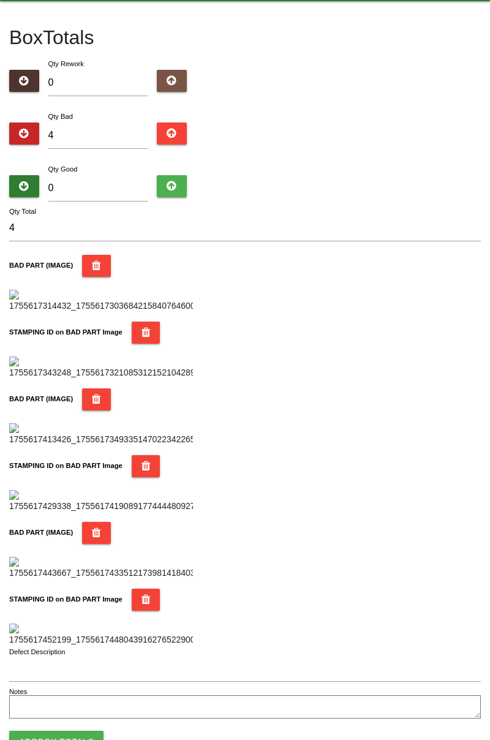
scroll to position [0, 0]
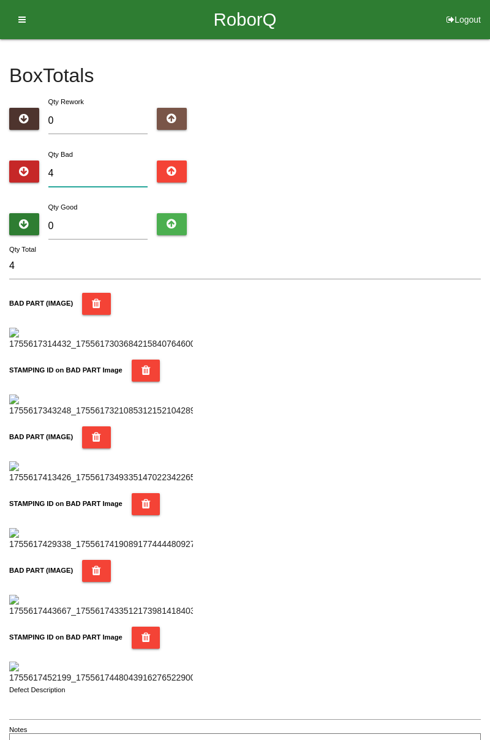
click at [89, 178] on input "4" at bounding box center [98, 173] width 100 height 26
type input "0"
type input "5"
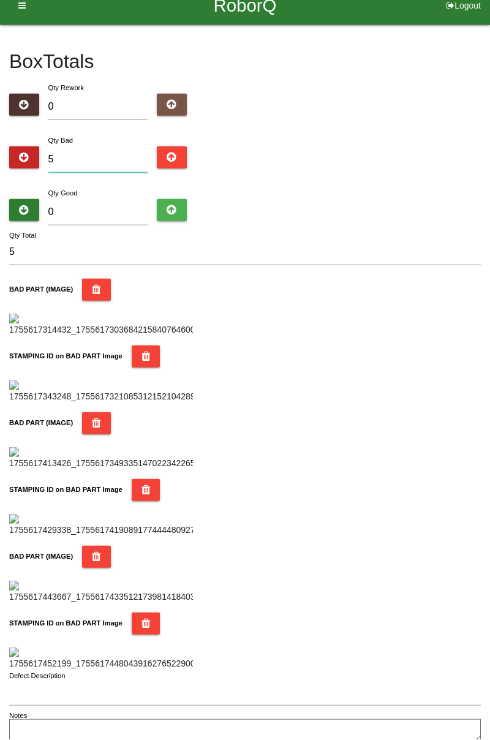
scroll to position [13, 0]
type input "5"
click at [100, 214] on input "0" at bounding box center [98, 213] width 100 height 26
type input "7"
type input "12"
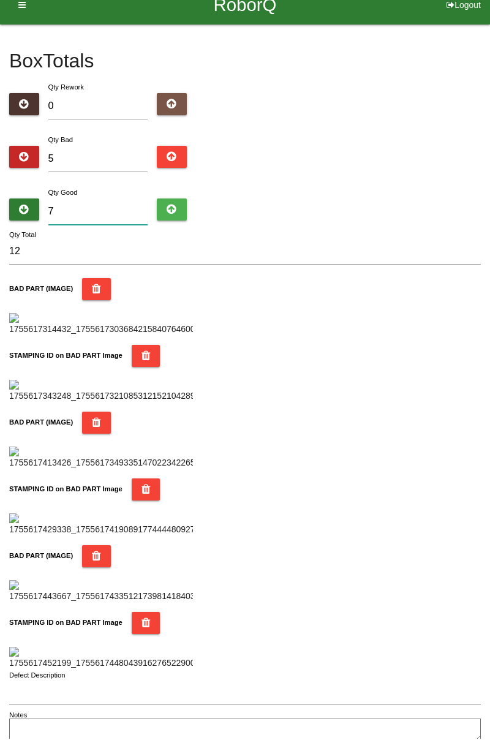
type input "79"
type input "84"
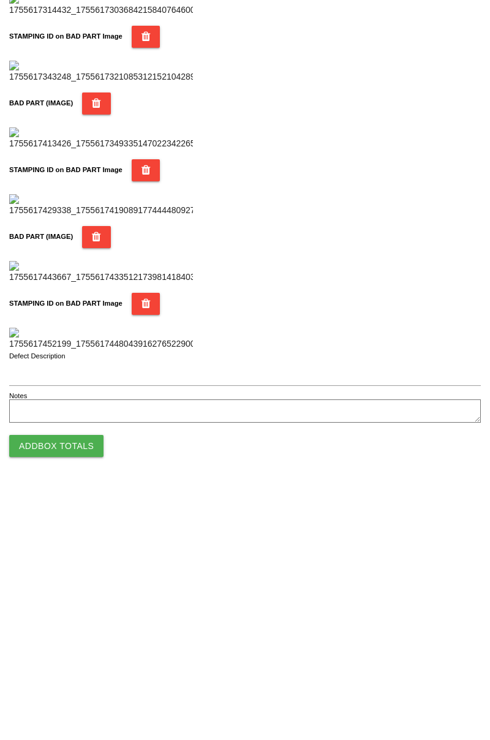
type input "79"
click at [78, 698] on button "Add Box Totals" at bounding box center [56, 698] width 94 height 22
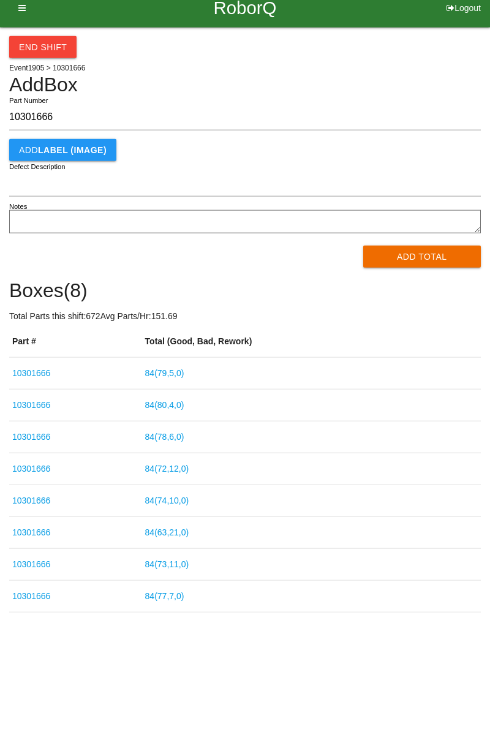
type input "10301666"
